Goal: Task Accomplishment & Management: Manage account settings

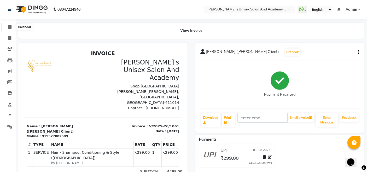
click at [9, 26] on icon at bounding box center [9, 27] width 3 height 4
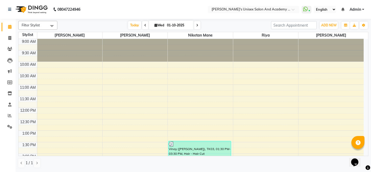
click at [364, 9] on link "Admin" at bounding box center [357, 9] width 15 height 5
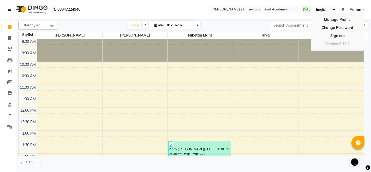
click at [195, 26] on span at bounding box center [197, 25] width 6 height 8
type input "02-10-2025"
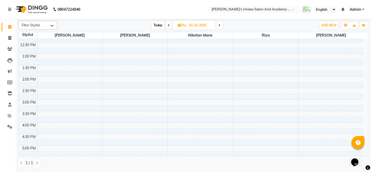
scroll to position [201, 0]
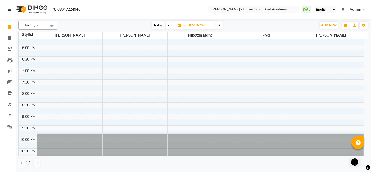
click at [360, 10] on span "Admin" at bounding box center [355, 9] width 11 height 5
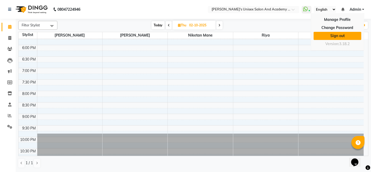
click at [345, 36] on link "Sign out" at bounding box center [338, 36] width 48 height 8
